Goal: Find specific page/section: Find specific page/section

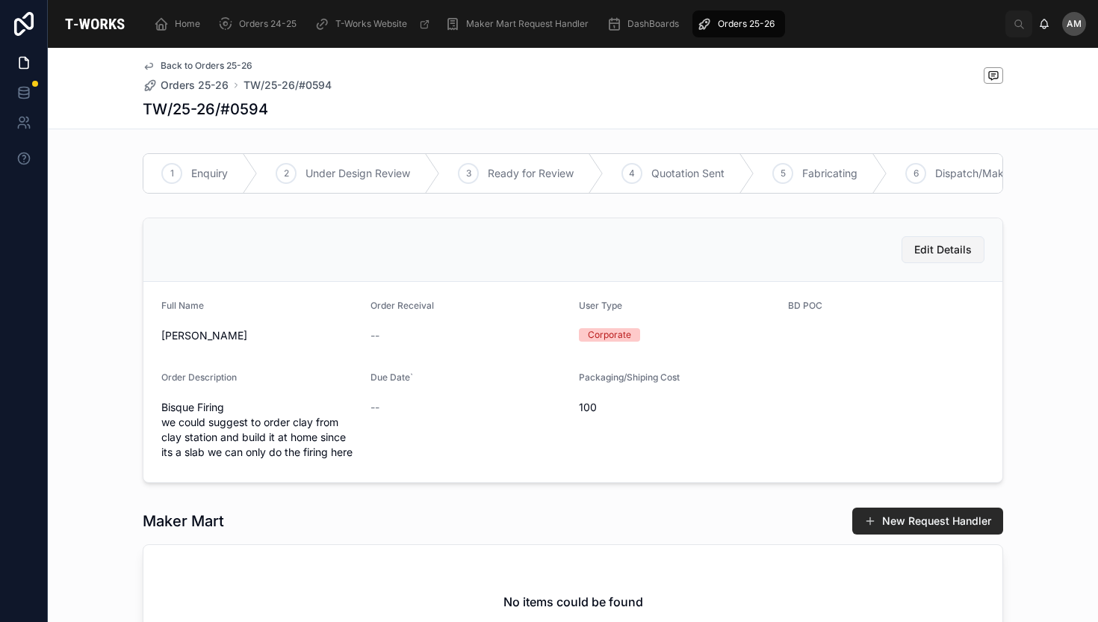
click at [931, 257] on span "Edit Details" at bounding box center [943, 249] width 58 height 15
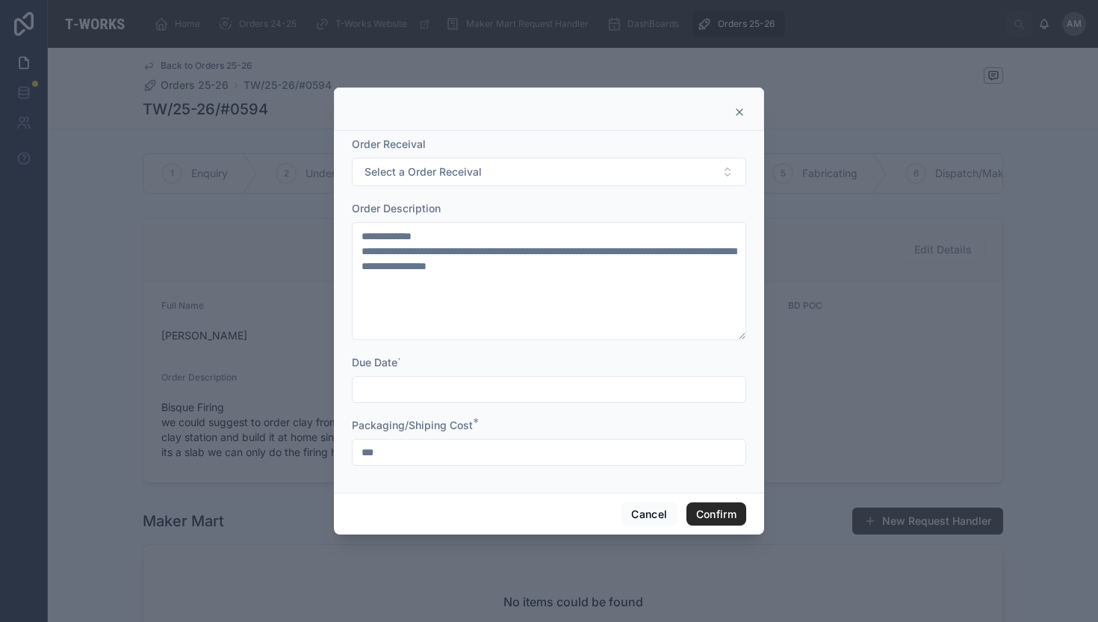
click at [735, 106] on icon at bounding box center [740, 112] width 12 height 12
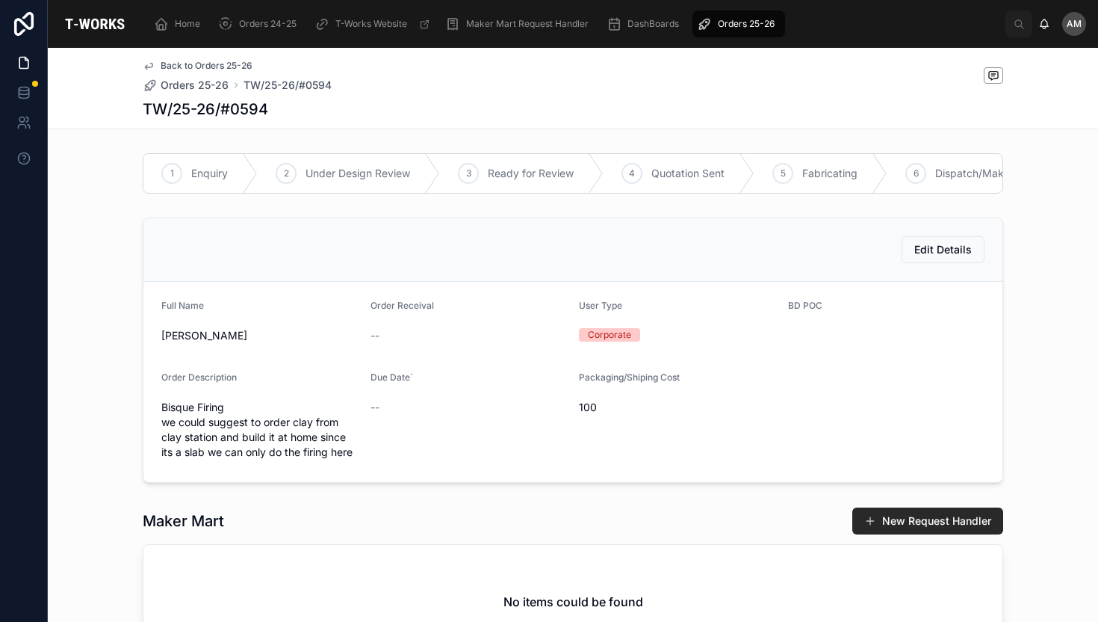
click at [745, 22] on span "Orders 25-26" at bounding box center [746, 24] width 57 height 12
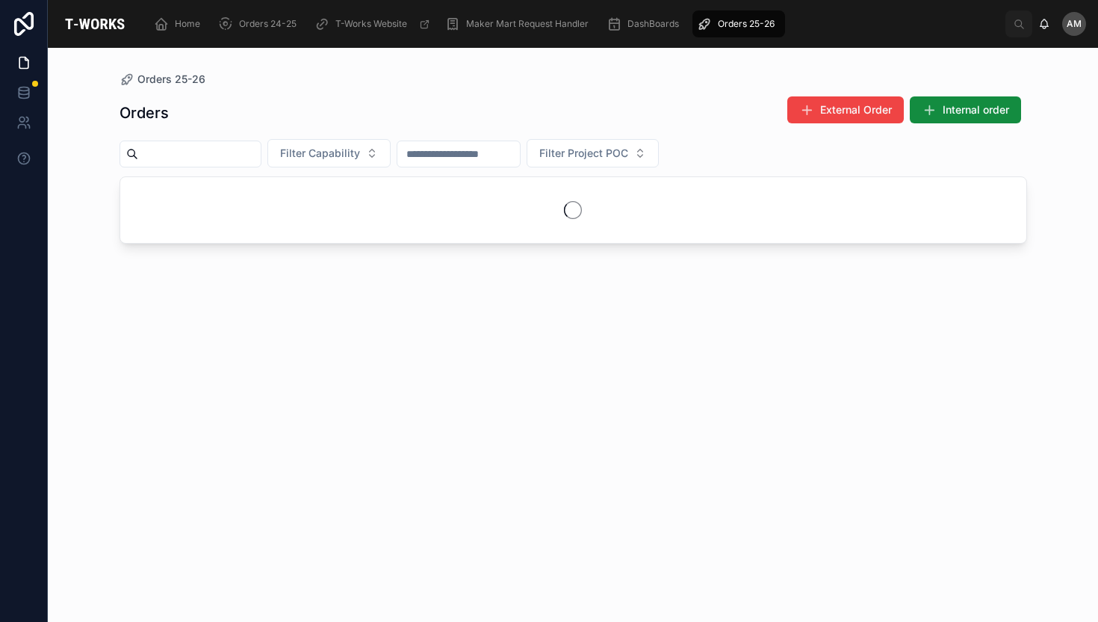
click at [745, 22] on span "Orders 25-26" at bounding box center [746, 24] width 57 height 12
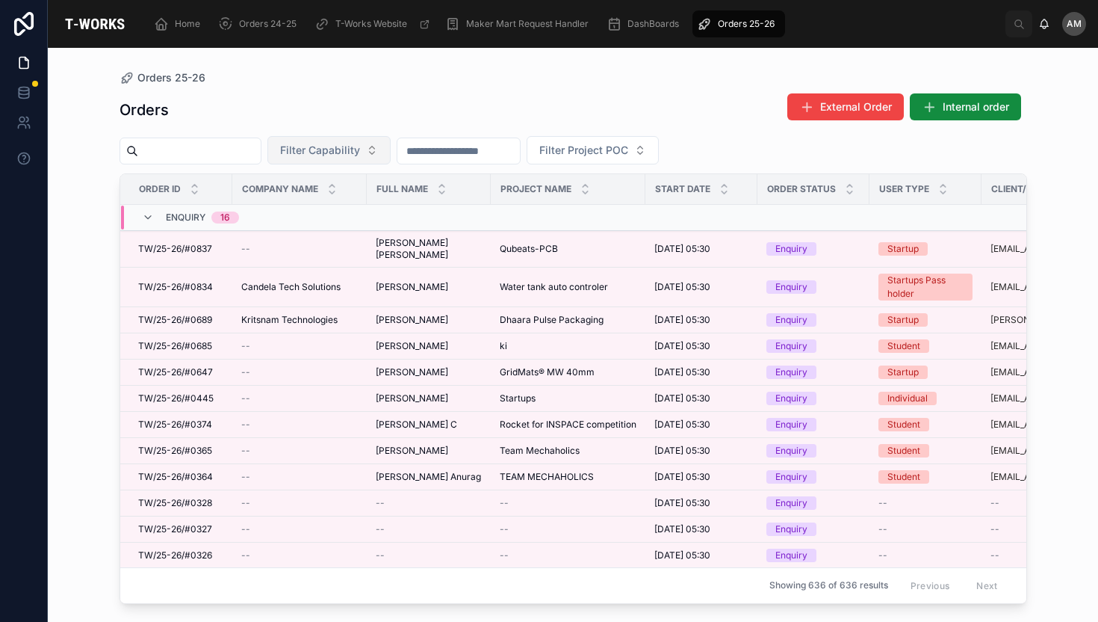
click at [360, 149] on span "Filter Capability" at bounding box center [320, 150] width 80 height 15
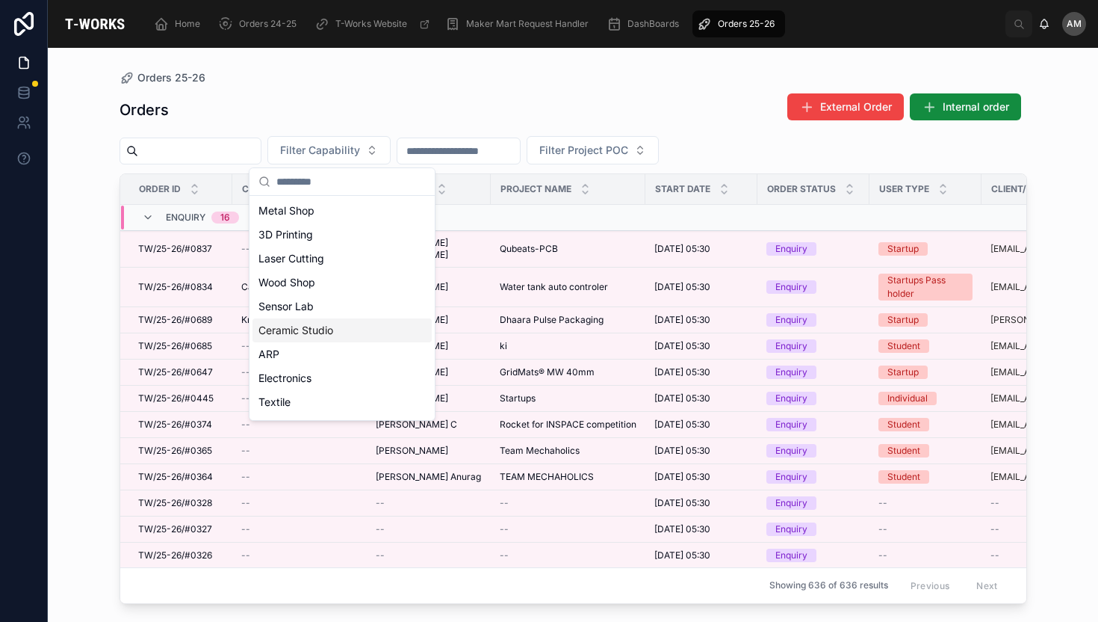
click at [306, 341] on div "Ceramic Studio" at bounding box center [341, 330] width 179 height 24
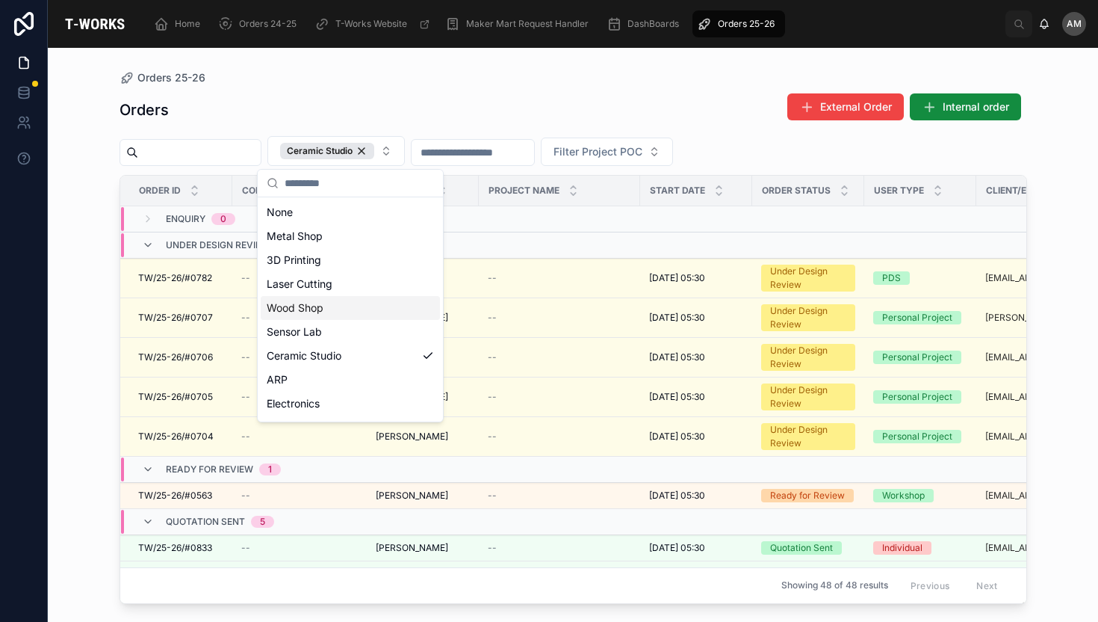
click at [548, 239] on td at bounding box center [559, 245] width 161 height 26
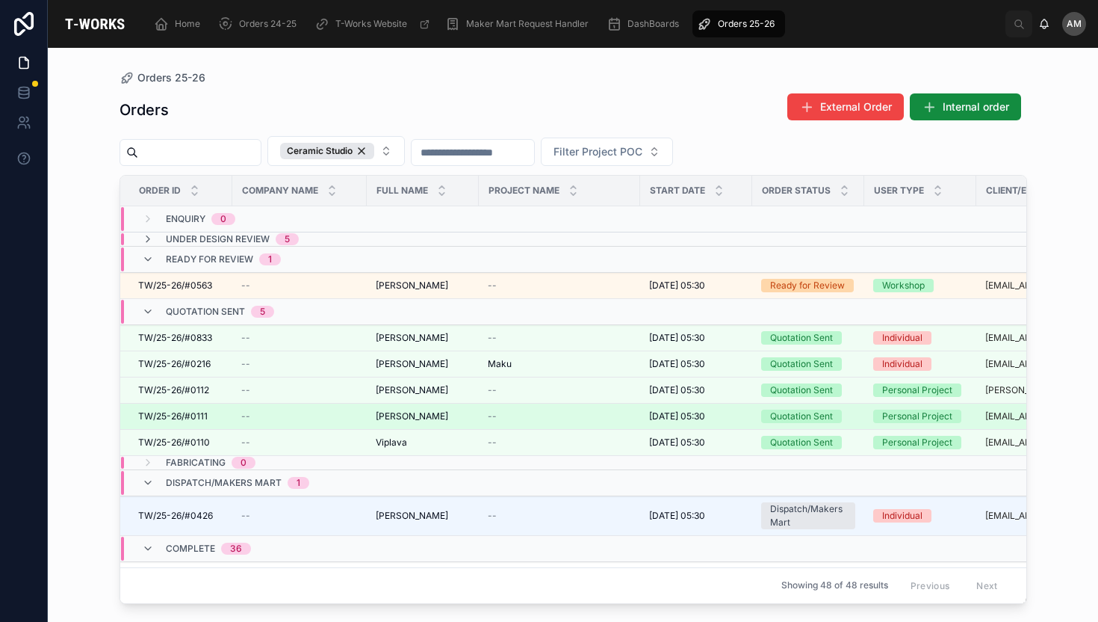
scroll to position [7, 0]
